Goal: Communication & Community: Ask a question

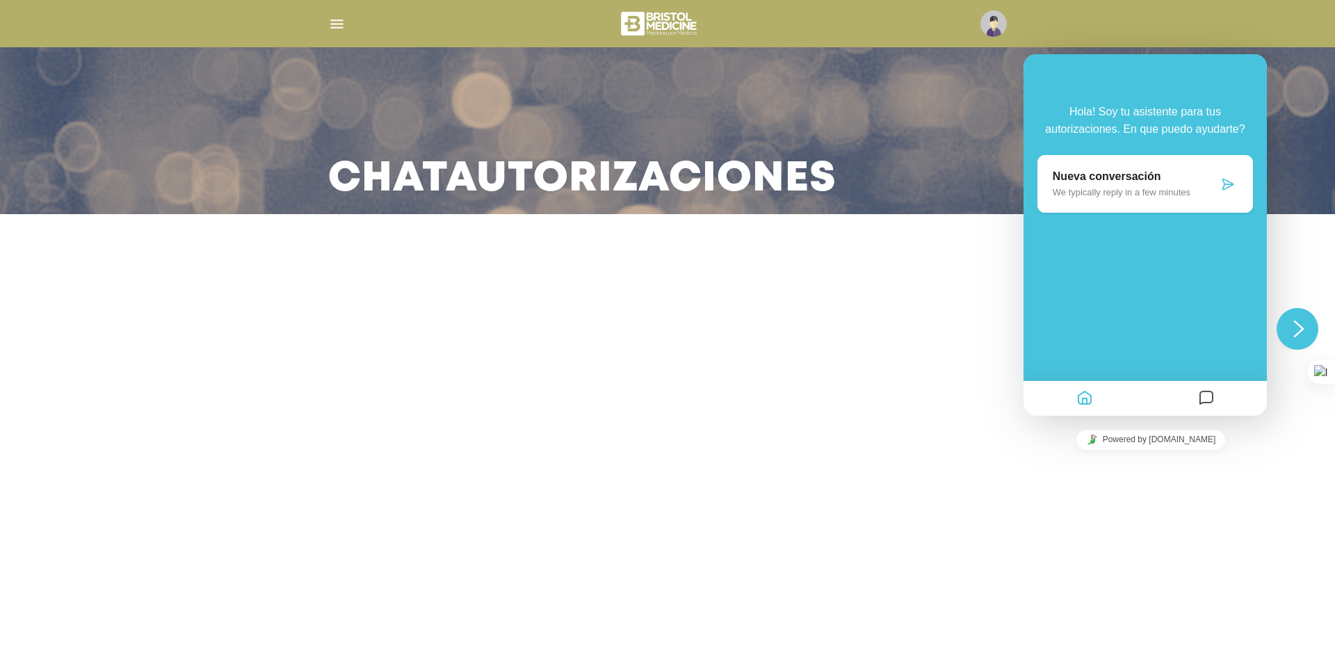
click at [1278, 314] on div "Close Chat This icon closes the chat window." at bounding box center [1298, 328] width 44 height 42
click at [1295, 335] on icon "$i18n('chat', 'chat_widget')" at bounding box center [1299, 328] width 10 height 17
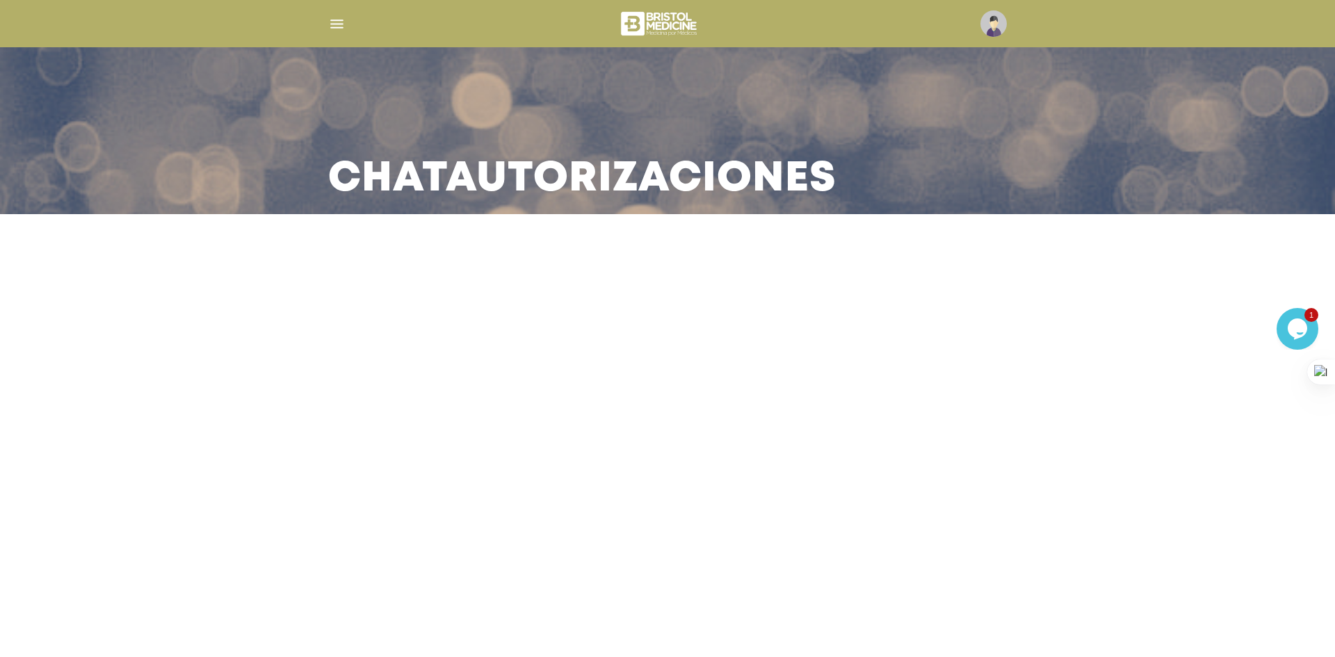
click at [1295, 335] on icon "$i18n('chat', 'chat_widget')" at bounding box center [1296, 328] width 19 height 21
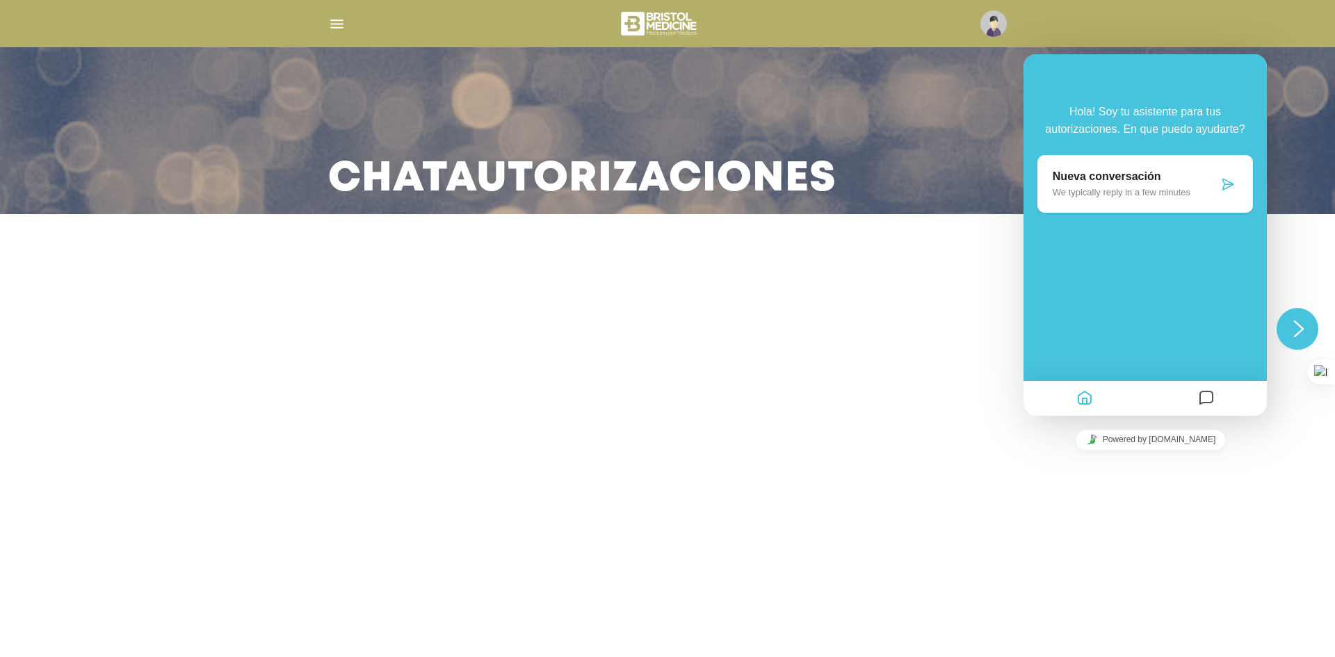
click at [1217, 399] on button "Mensajes" at bounding box center [1206, 398] width 24 height 27
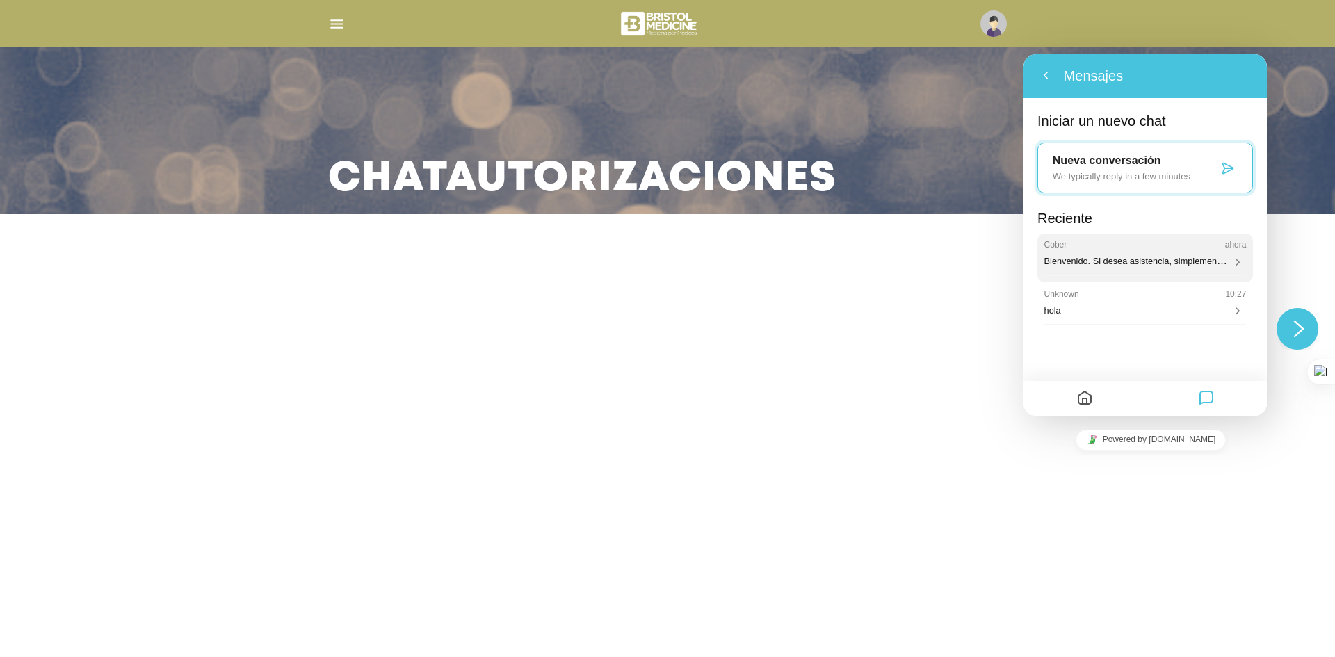
click at [1150, 620] on span "Bienvenido. Si desea asistencia, simplemente conteste este mensaje, estamos en …" at bounding box center [1259, 626] width 428 height 12
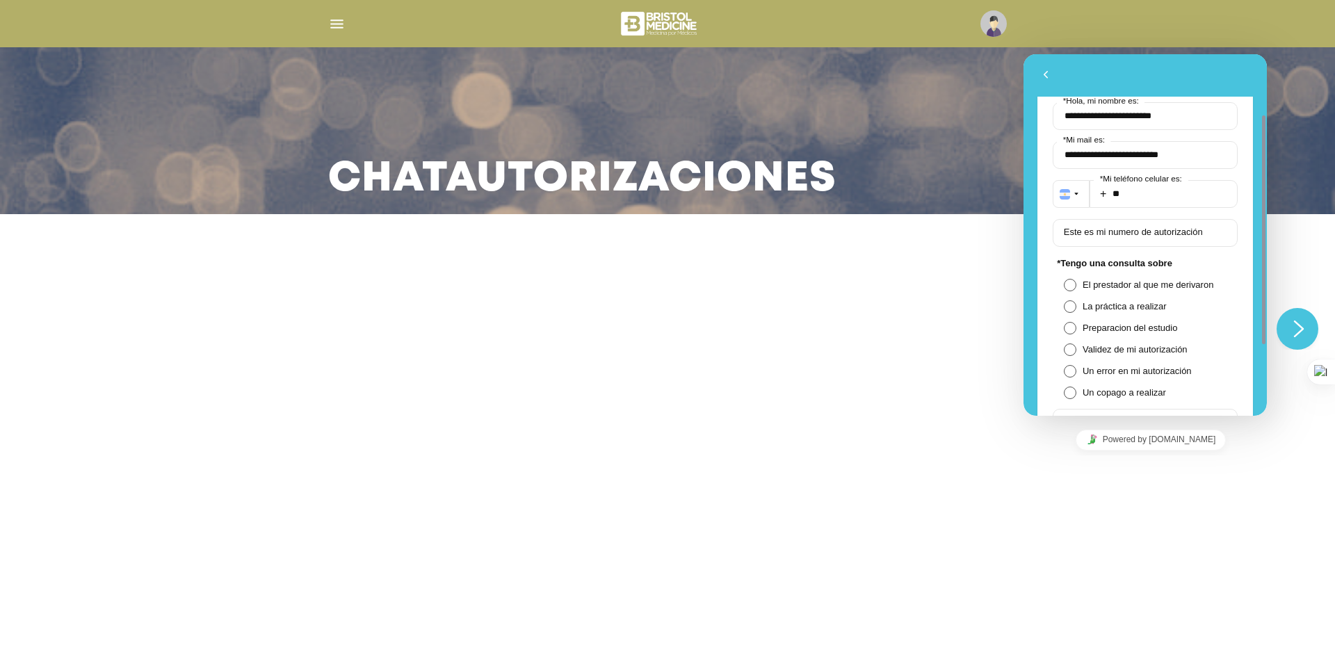
scroll to position [81, 0]
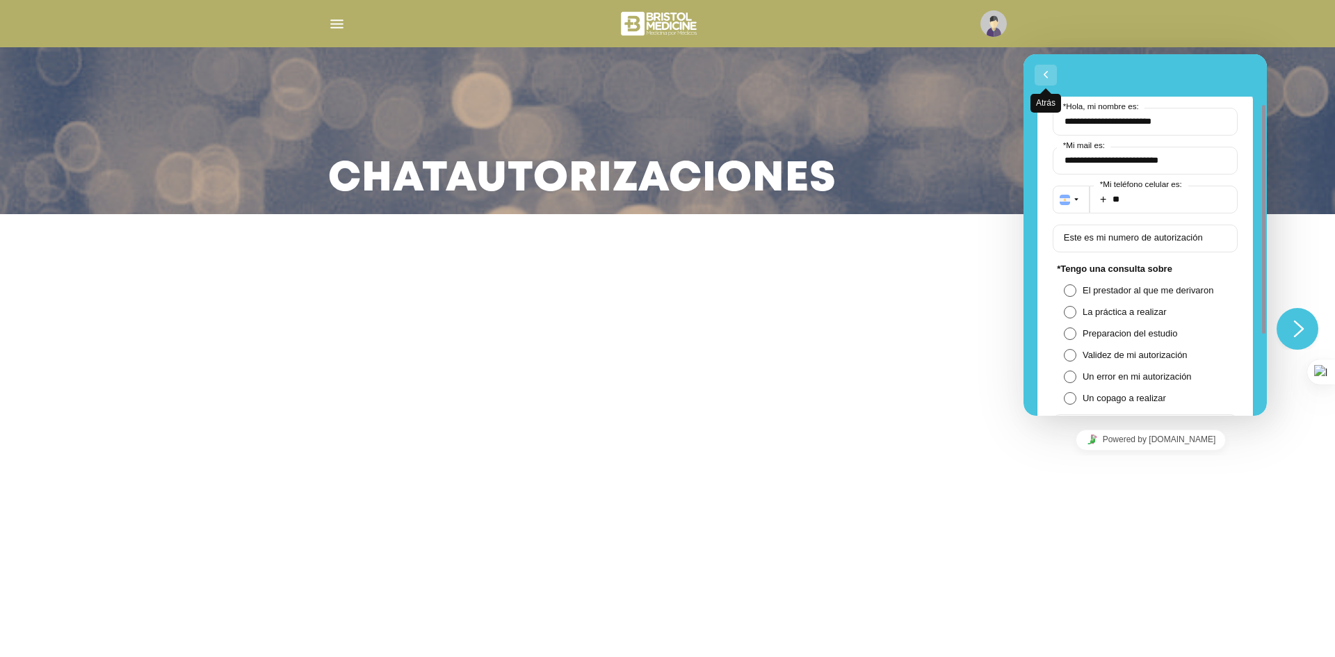
click at [1043, 71] on button "Atrás" at bounding box center [1045, 75] width 22 height 21
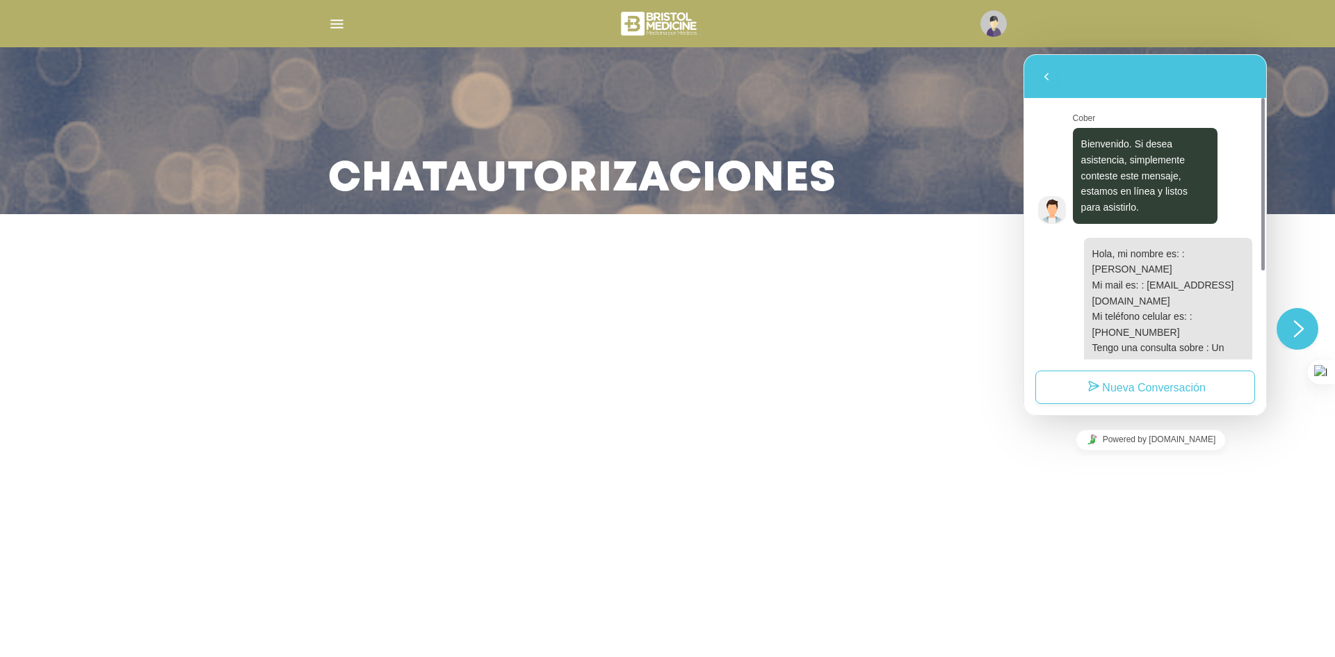
scroll to position [132, 0]
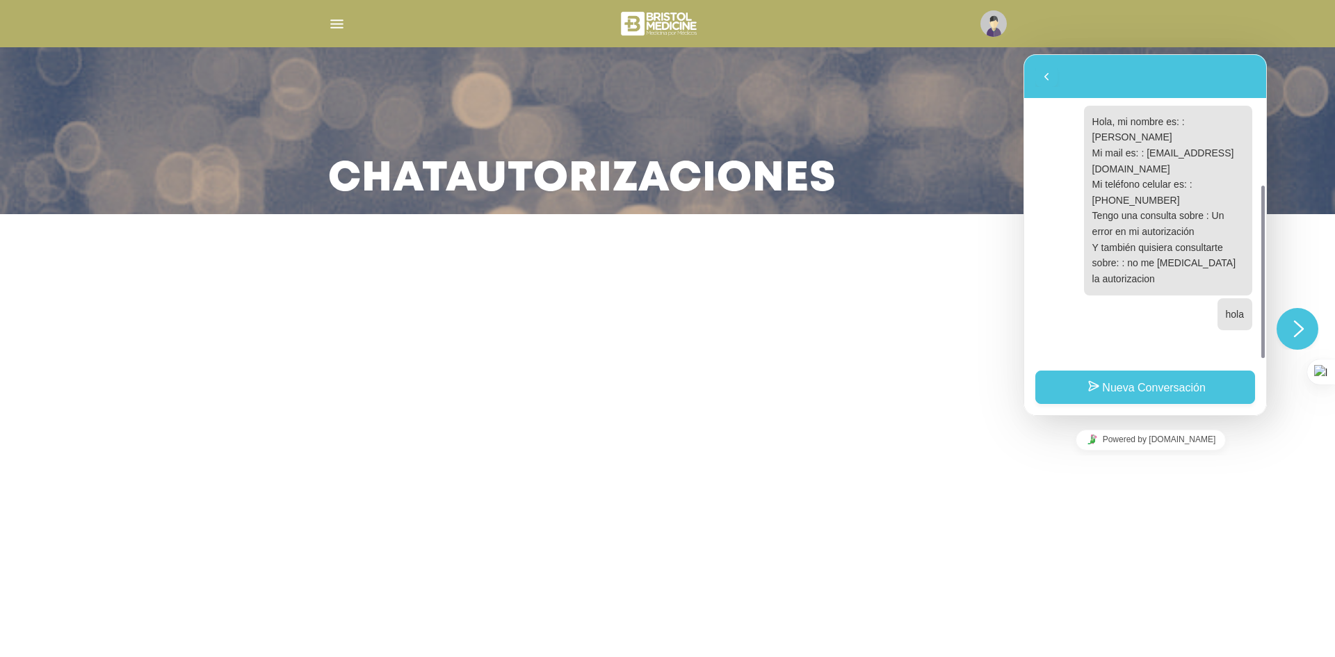
click at [1128, 375] on button "Nueva Conversación" at bounding box center [1145, 387] width 220 height 33
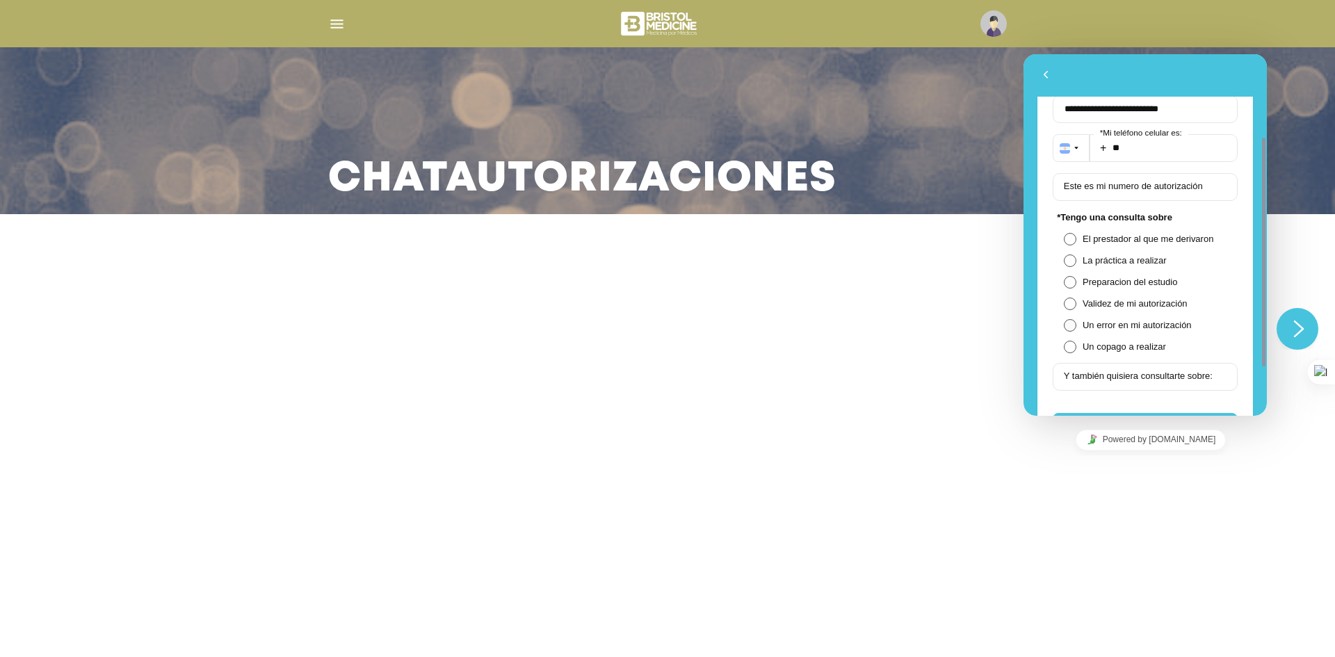
click at [1065, 328] on span at bounding box center [1070, 325] width 13 height 13
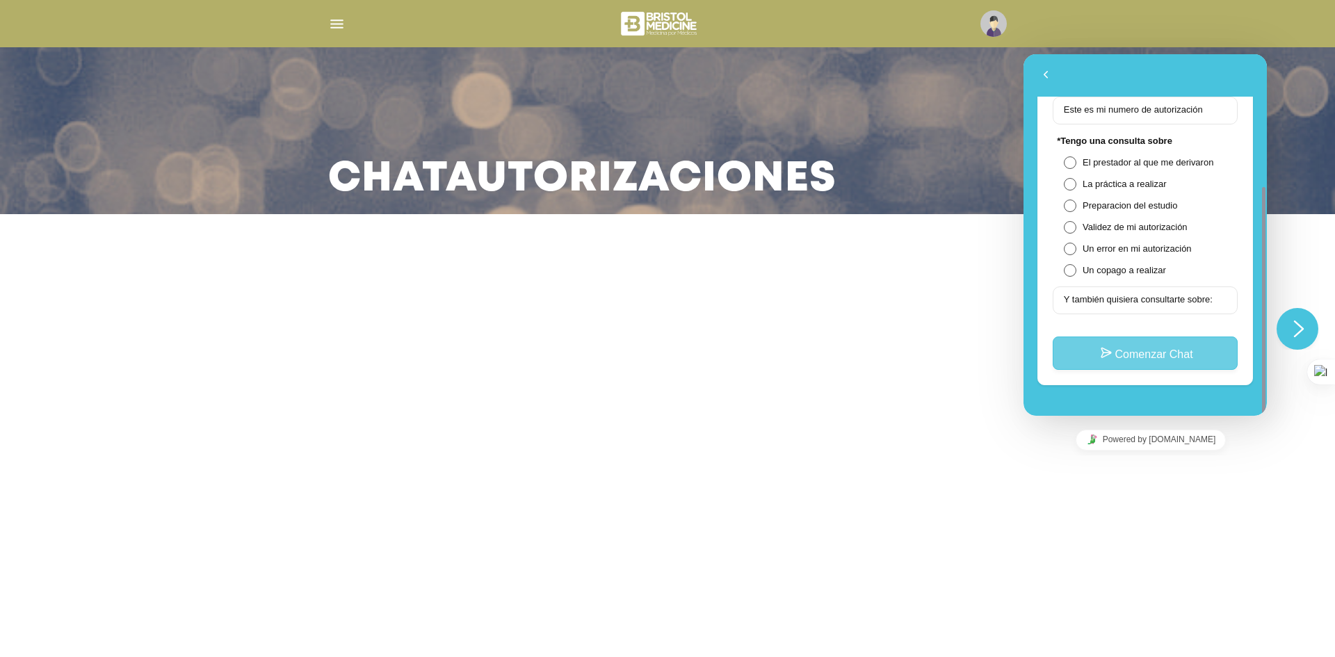
click at [1084, 355] on button "Comenzar Chat" at bounding box center [1144, 352] width 185 height 33
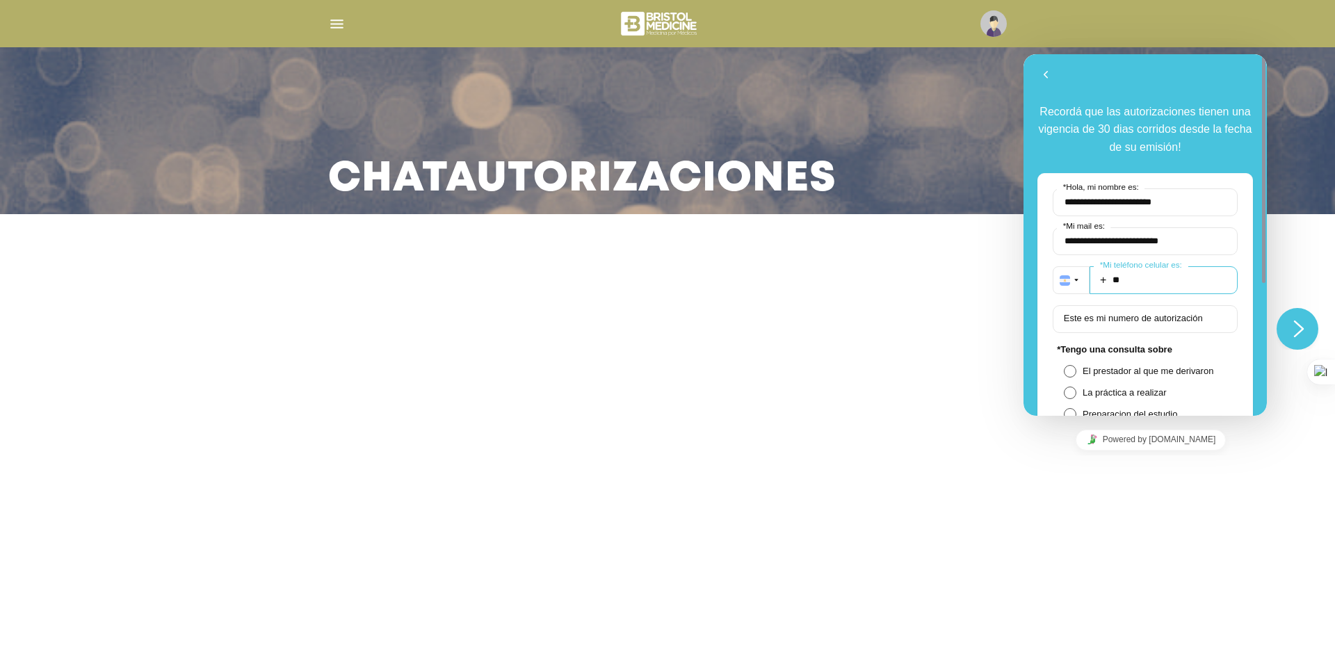
click at [1130, 282] on input "**" at bounding box center [1163, 280] width 148 height 28
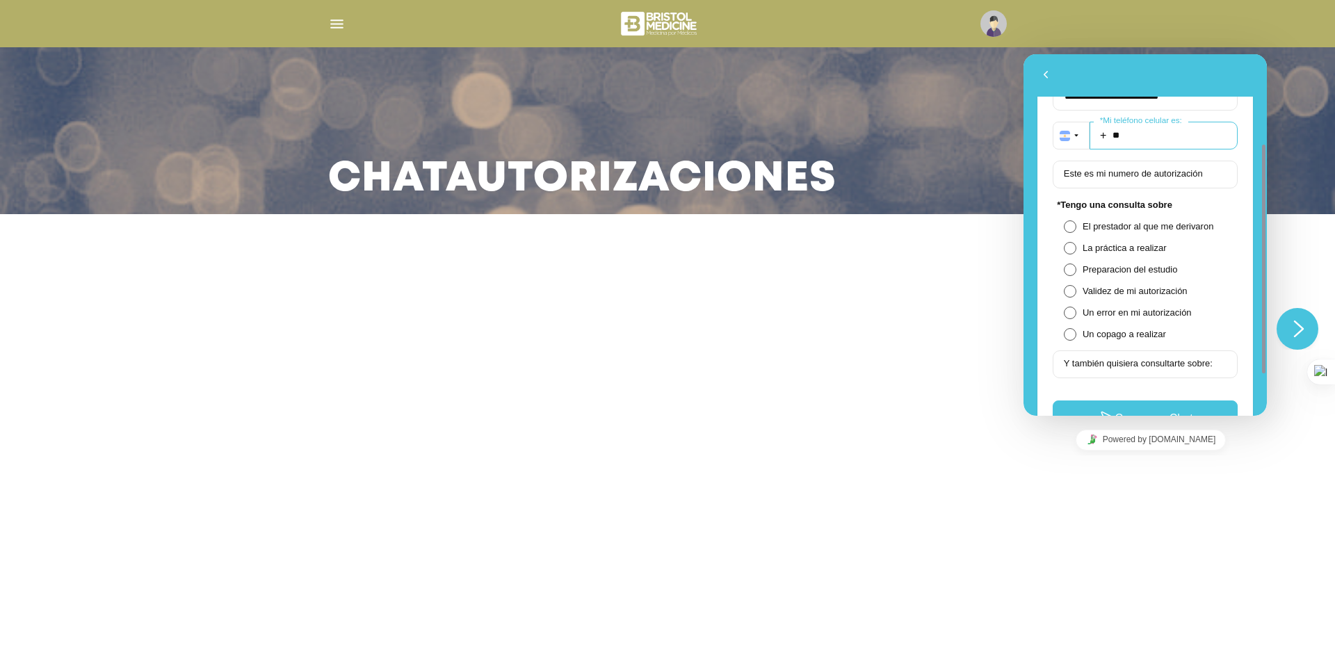
scroll to position [144, 0]
type input "**********"
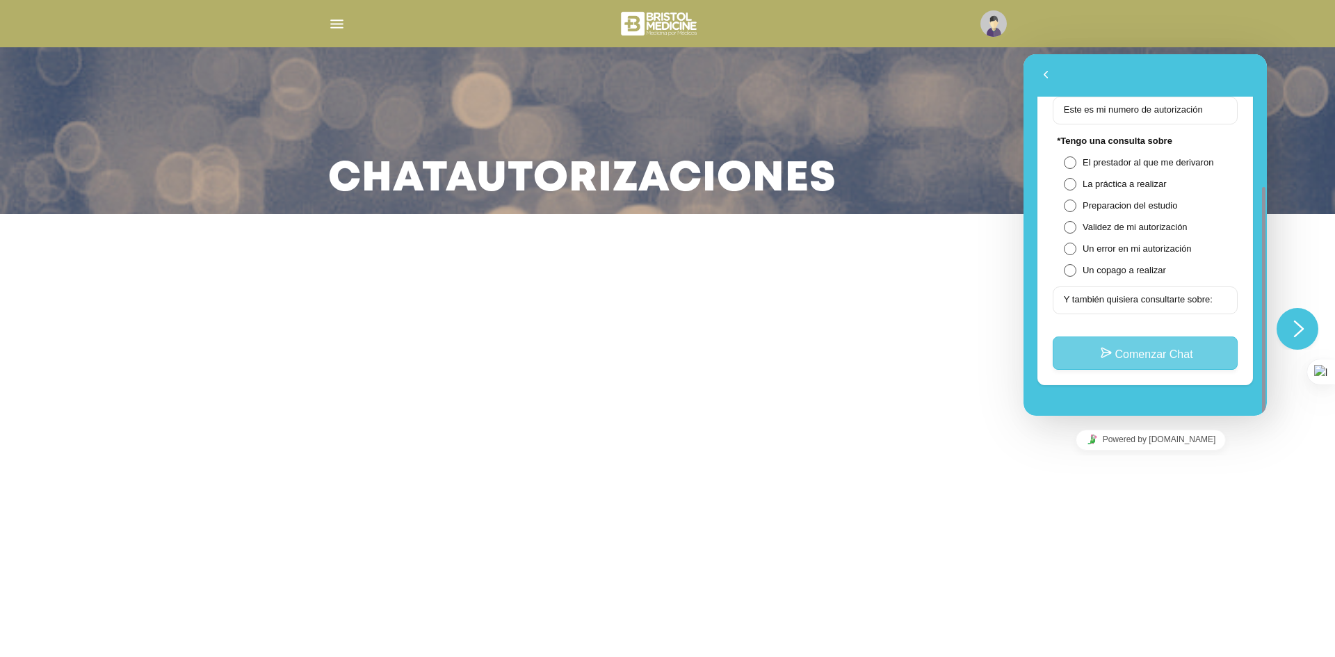
click at [1130, 352] on button "Comenzar Chat" at bounding box center [1144, 352] width 185 height 33
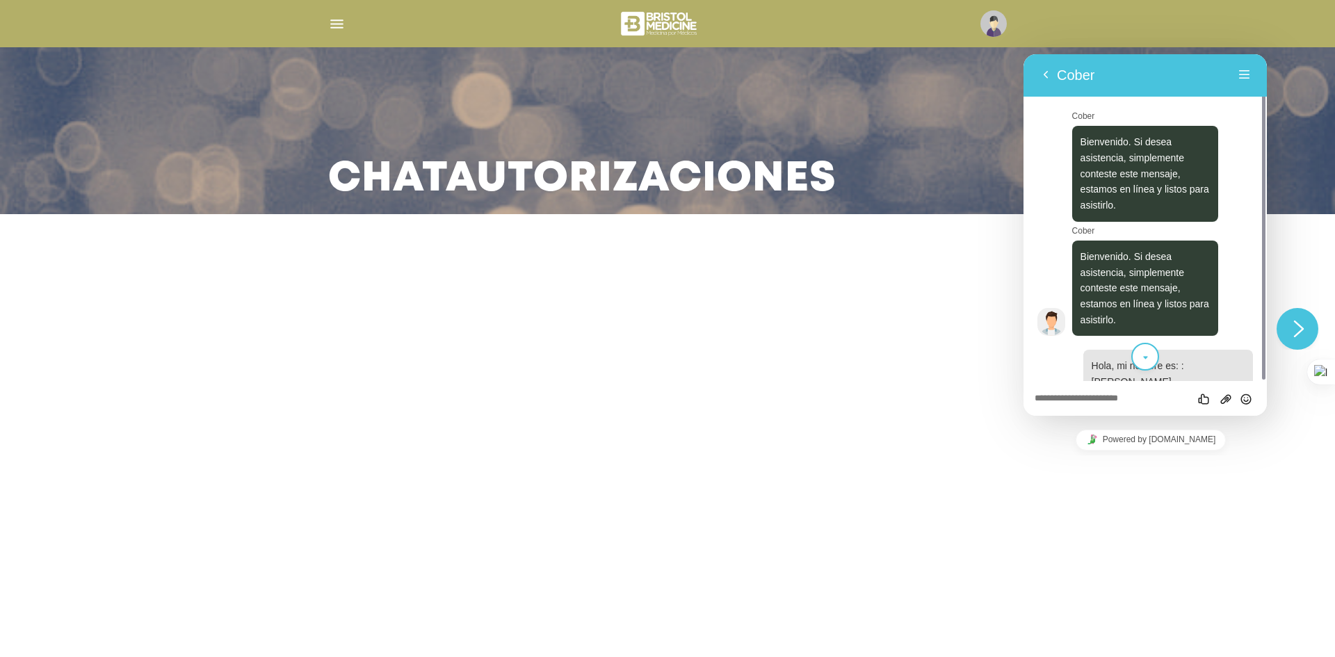
scroll to position [122, 0]
